Goal: Task Accomplishment & Management: Manage account settings

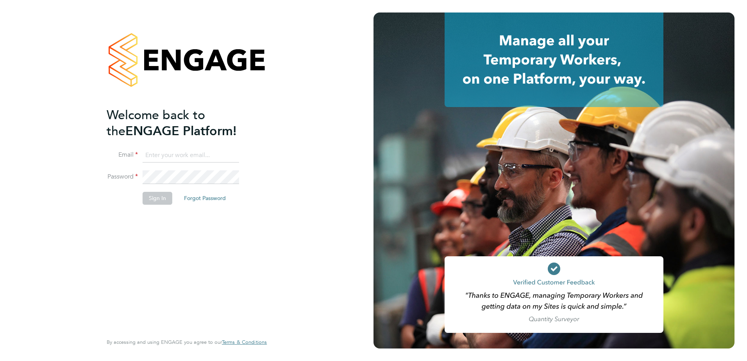
type input "gemma.mcbride@apleona.com"
drag, startPoint x: 168, startPoint y: 245, endPoint x: 165, endPoint y: 239, distance: 6.3
click at [166, 242] on div "Welcome back to the ENGAGE Platform! Email gemma.mcbride@apleona.com Password S…" at bounding box center [183, 219] width 152 height 225
click at [155, 204] on button "Sign In" at bounding box center [158, 198] width 30 height 12
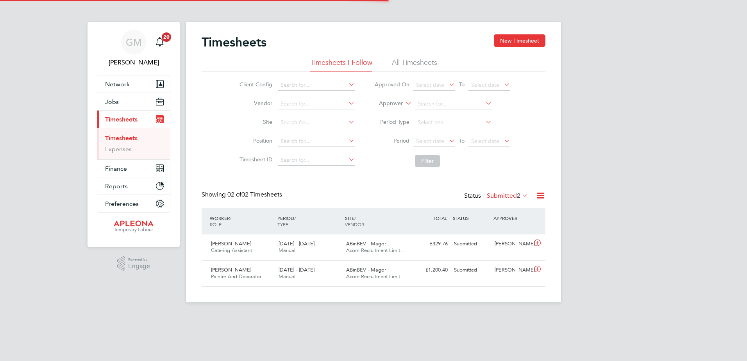
scroll to position [20, 68]
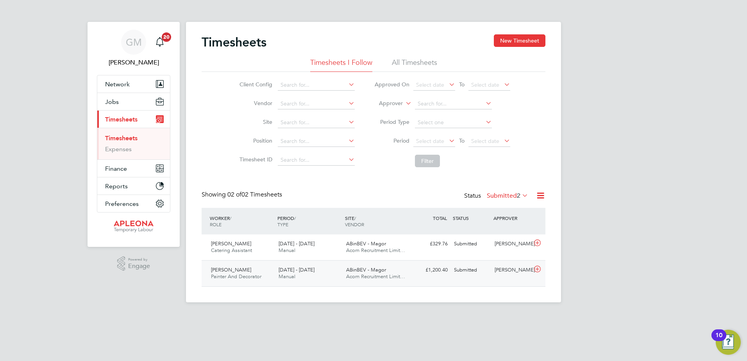
click at [539, 269] on icon at bounding box center [537, 269] width 10 height 6
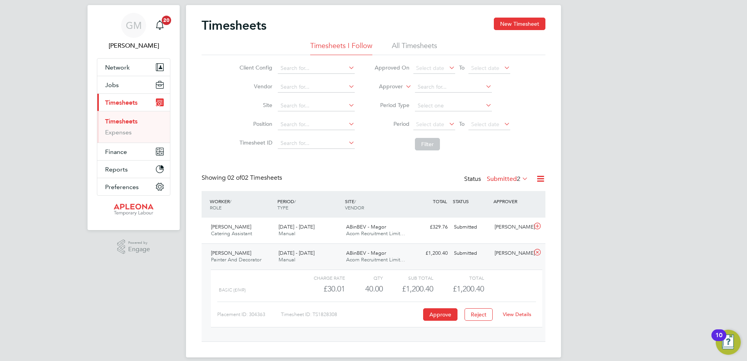
scroll to position [26, 0]
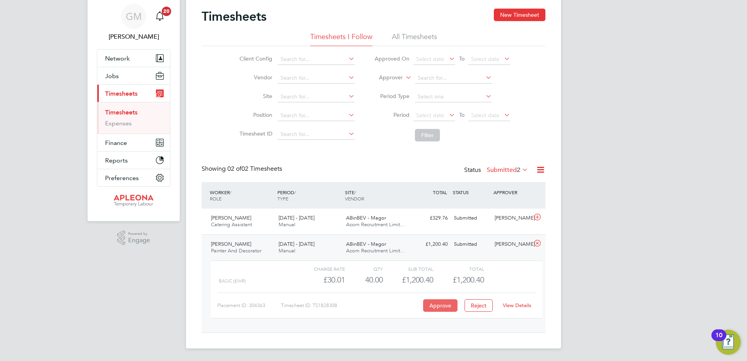
click at [432, 305] on button "Approve" at bounding box center [440, 305] width 34 height 12
click at [537, 214] on icon at bounding box center [537, 217] width 10 height 6
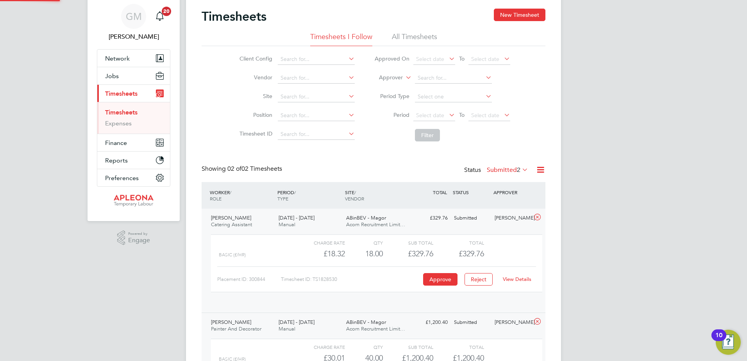
scroll to position [13, 76]
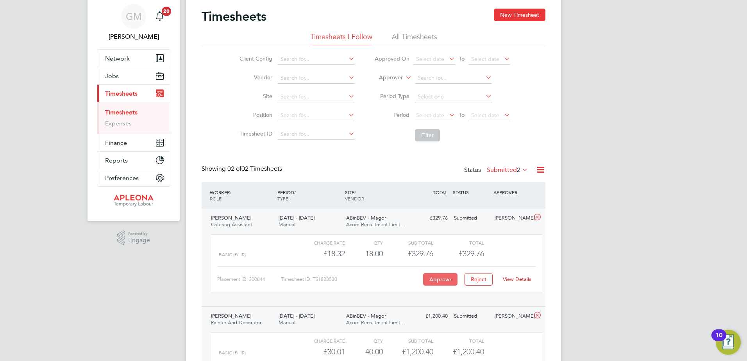
click at [443, 278] on button "Approve" at bounding box center [440, 279] width 34 height 12
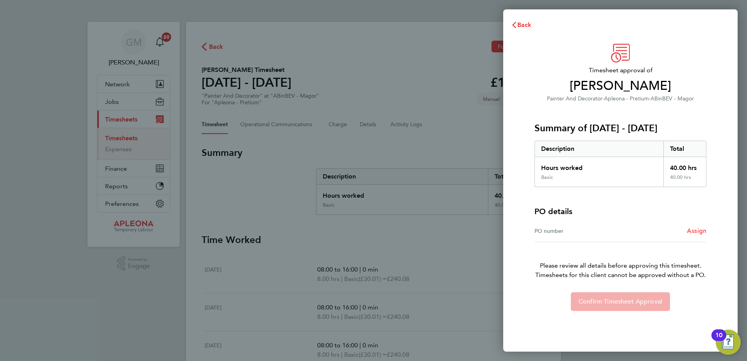
click at [701, 233] on span "Assign" at bounding box center [697, 230] width 20 height 7
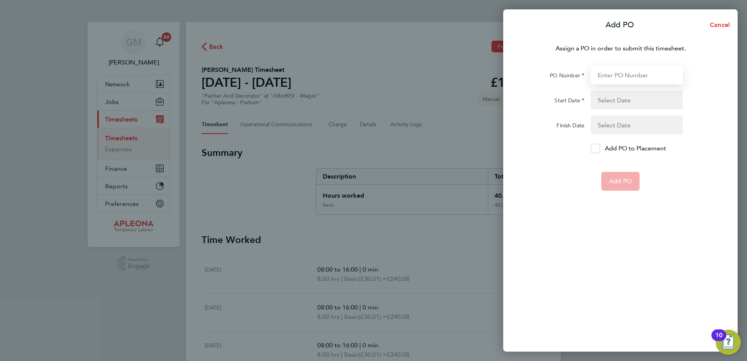
click at [646, 72] on input "PO Number" at bounding box center [636, 75] width 92 height 19
type input "PO2526995"
click at [651, 100] on button "button" at bounding box center [636, 100] width 92 height 19
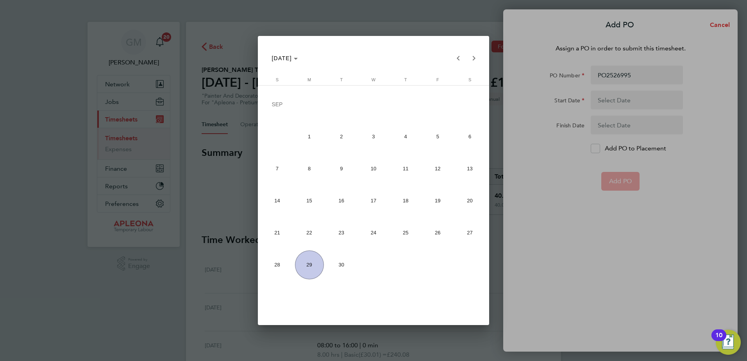
click at [467, 201] on span "20" at bounding box center [469, 200] width 29 height 29
type input "[DATE]"
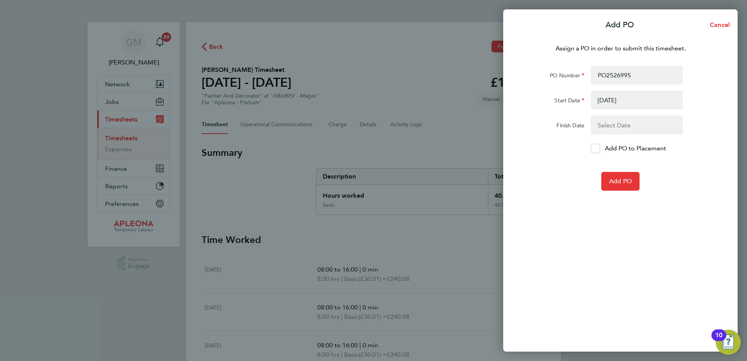
click at [629, 122] on button "button" at bounding box center [636, 125] width 92 height 19
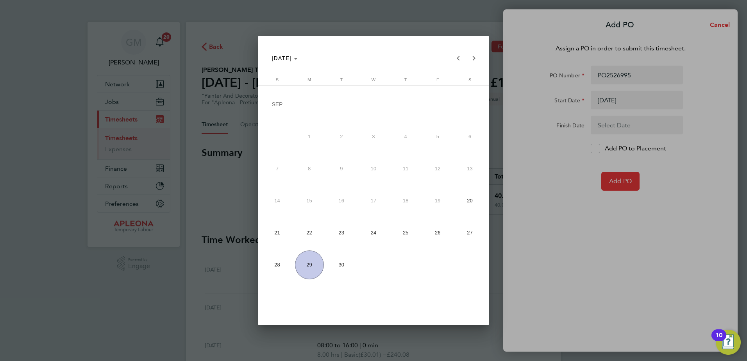
click at [437, 234] on span "26" at bounding box center [437, 232] width 29 height 29
type input "[DATE]"
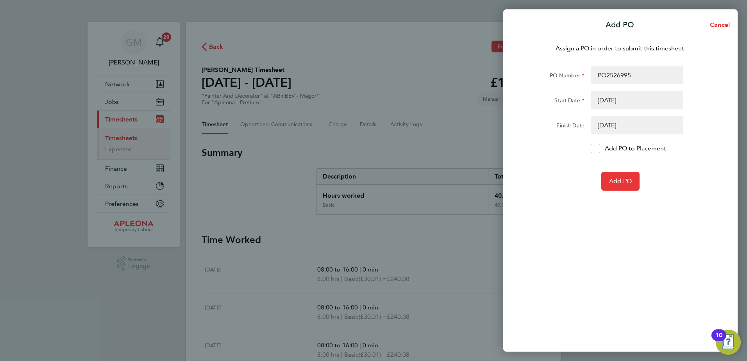
click at [601, 225] on div "Assign a PO in order to submit this timesheet. PO Number PO2526995 Start Date 2…" at bounding box center [620, 192] width 234 height 317
click at [623, 182] on span "Add PO" at bounding box center [620, 181] width 23 height 8
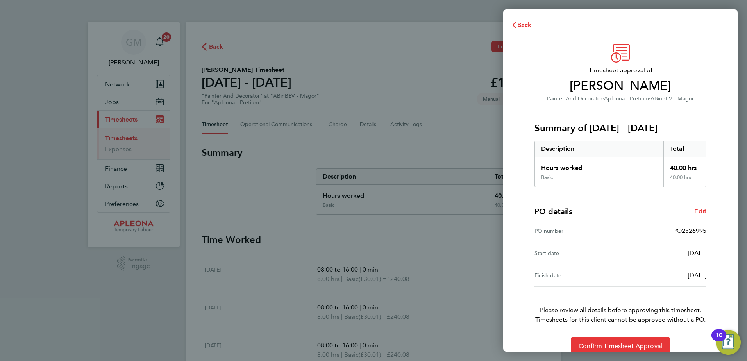
scroll to position [13, 0]
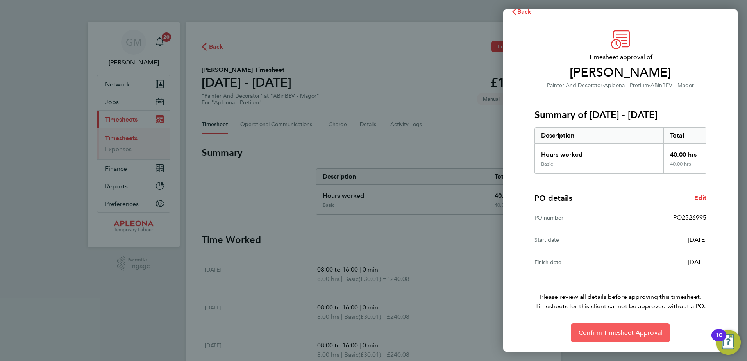
drag, startPoint x: 619, startPoint y: 335, endPoint x: 523, endPoint y: 339, distance: 96.5
click at [619, 335] on span "Confirm Timesheet Approval" at bounding box center [620, 333] width 84 height 8
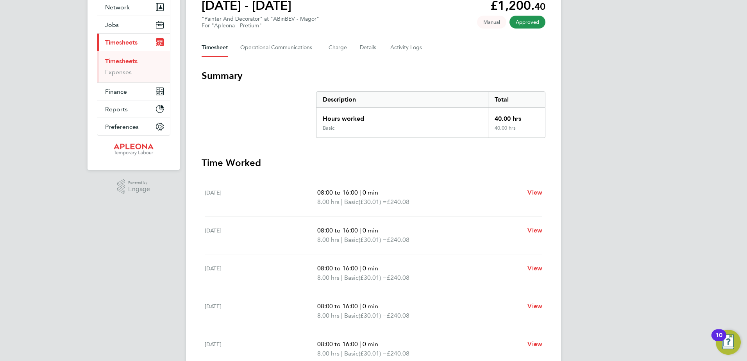
scroll to position [115, 0]
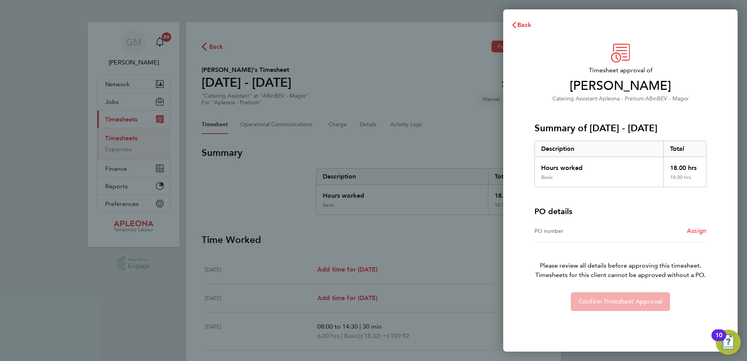
click at [700, 232] on span "Assign" at bounding box center [697, 230] width 20 height 7
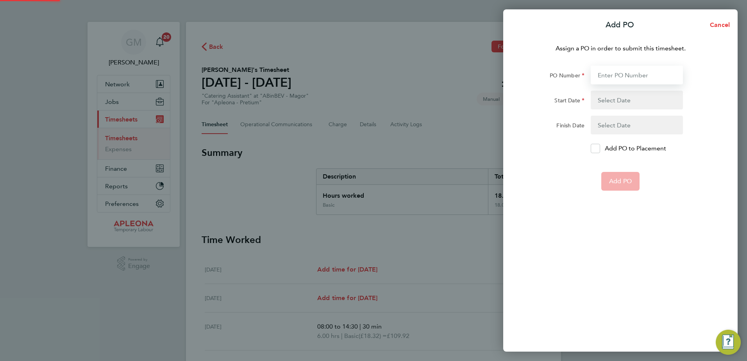
click at [614, 80] on input "PO Number" at bounding box center [636, 75] width 92 height 19
type input "PO2526996"
click at [628, 104] on button "button" at bounding box center [636, 100] width 92 height 19
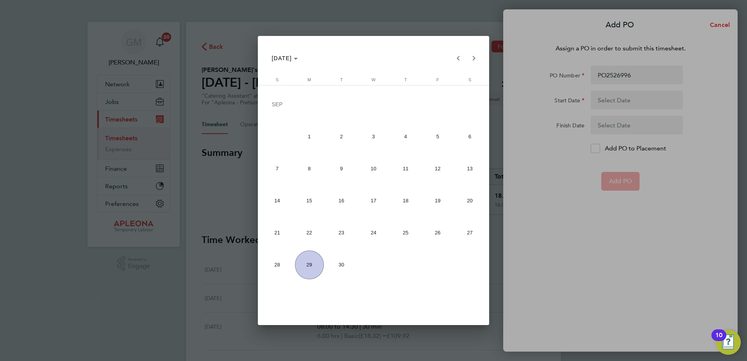
click at [465, 204] on span "20" at bounding box center [469, 200] width 29 height 29
type input "[DATE]"
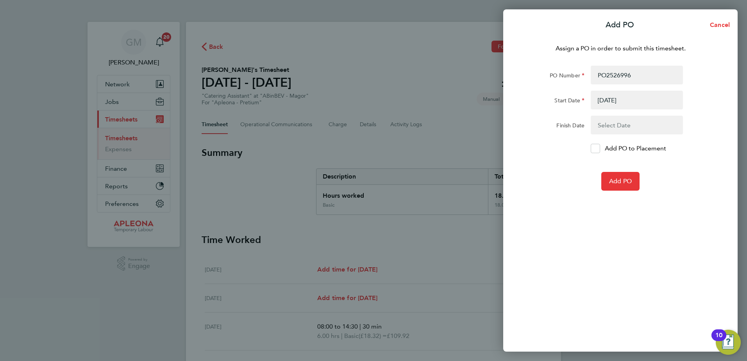
click at [635, 121] on button "button" at bounding box center [636, 125] width 92 height 19
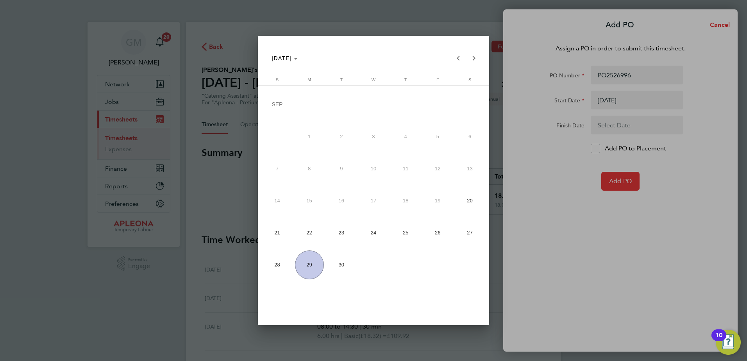
click at [435, 235] on span "26" at bounding box center [437, 232] width 29 height 29
type input "[DATE]"
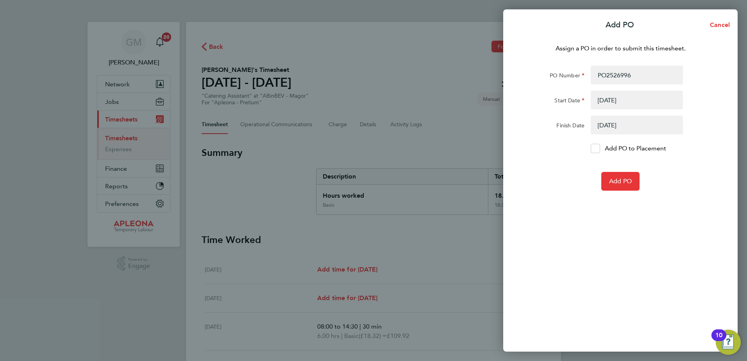
drag, startPoint x: 592, startPoint y: 177, endPoint x: 616, endPoint y: 182, distance: 25.0
click at [592, 177] on div "Add PO" at bounding box center [620, 181] width 197 height 19
click at [616, 182] on span "Add PO" at bounding box center [620, 181] width 23 height 8
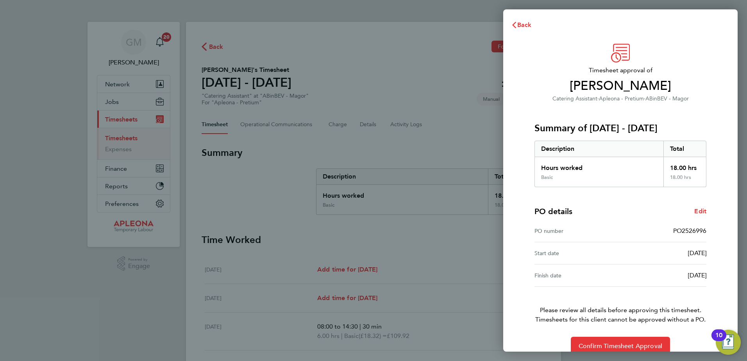
scroll to position [13, 0]
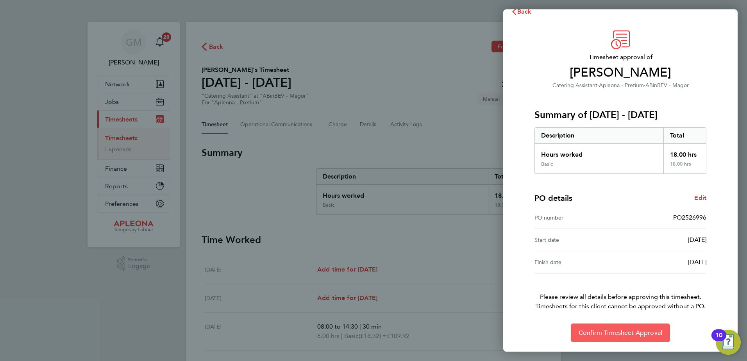
click at [615, 330] on span "Confirm Timesheet Approval" at bounding box center [620, 333] width 84 height 8
